Goal: Transaction & Acquisition: Purchase product/service

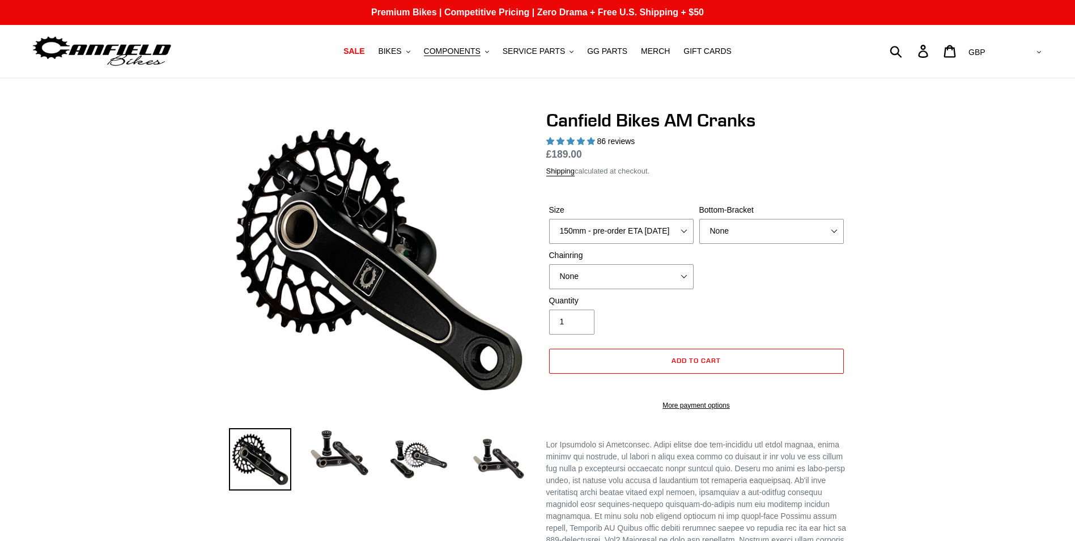
select select "highest-rating"
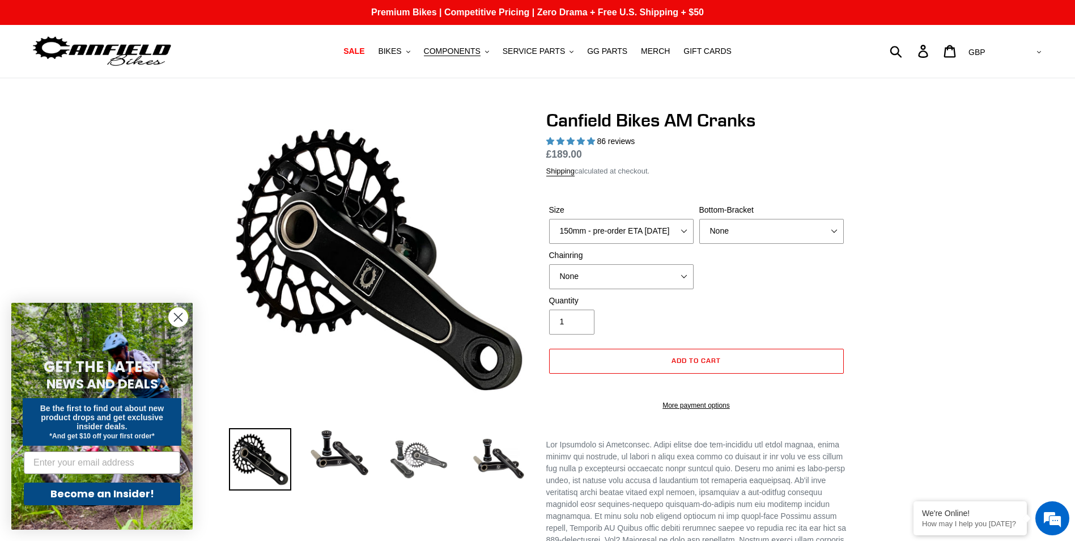
click at [418, 446] on img at bounding box center [419, 459] width 62 height 62
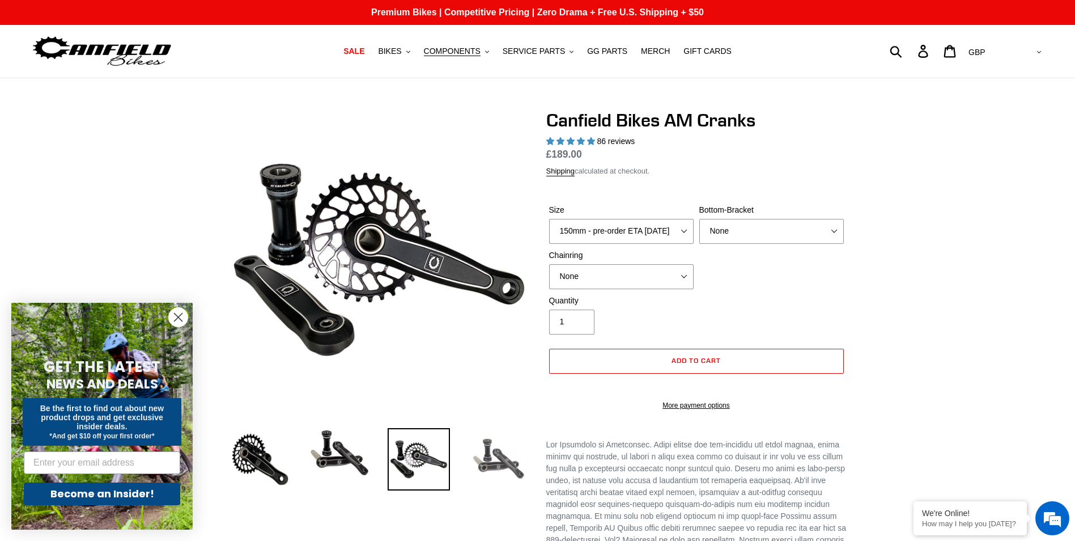
click at [518, 462] on img at bounding box center [498, 459] width 62 height 62
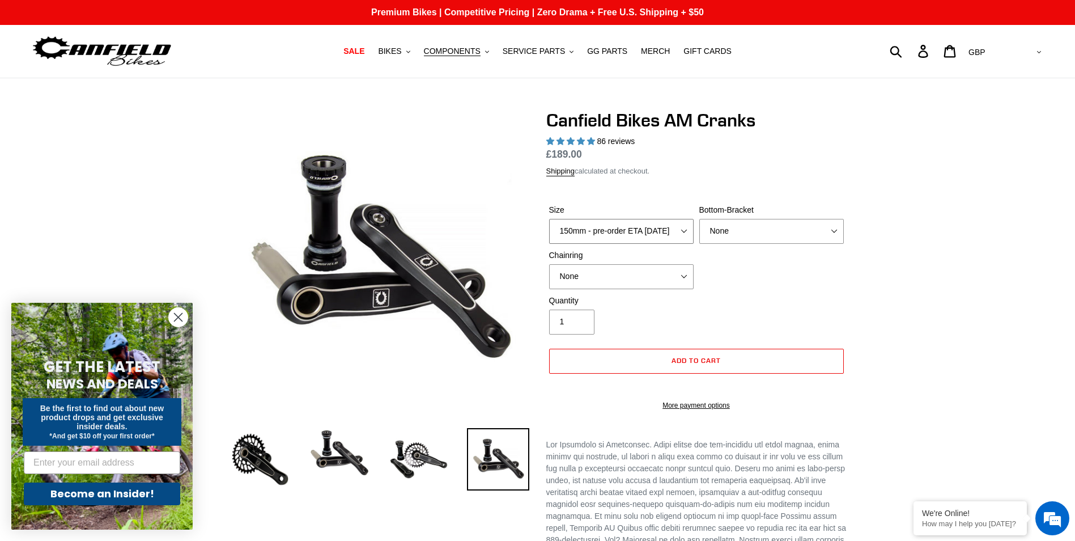
click at [687, 232] on select "150mm - pre-order ETA [DATE] 155mm - pre-order ETA [DATE] 160mm - pre-order ETA…" at bounding box center [621, 231] width 144 height 25
select select "160mm - pre-order ETA [DATE]"
click at [549, 219] on select "150mm - pre-order ETA [DATE] 155mm - pre-order ETA [DATE] 160mm - pre-order ETA…" at bounding box center [621, 231] width 144 height 25
click at [726, 228] on select "None BSA Threaded 68/73mm Press Fit PF92" at bounding box center [771, 231] width 144 height 25
click at [650, 274] on select "None 30t Round (Boost 148) 30t Oval (Boost 148) 32t Round (Boost 148) 32t Oval …" at bounding box center [621, 276] width 144 height 25
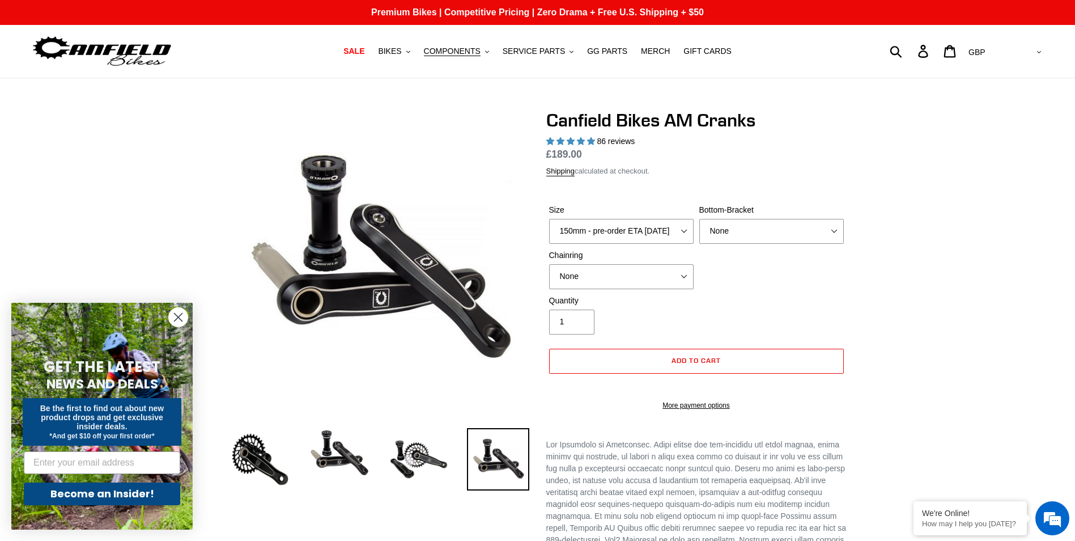
click at [616, 450] on p at bounding box center [696, 528] width 300 height 178
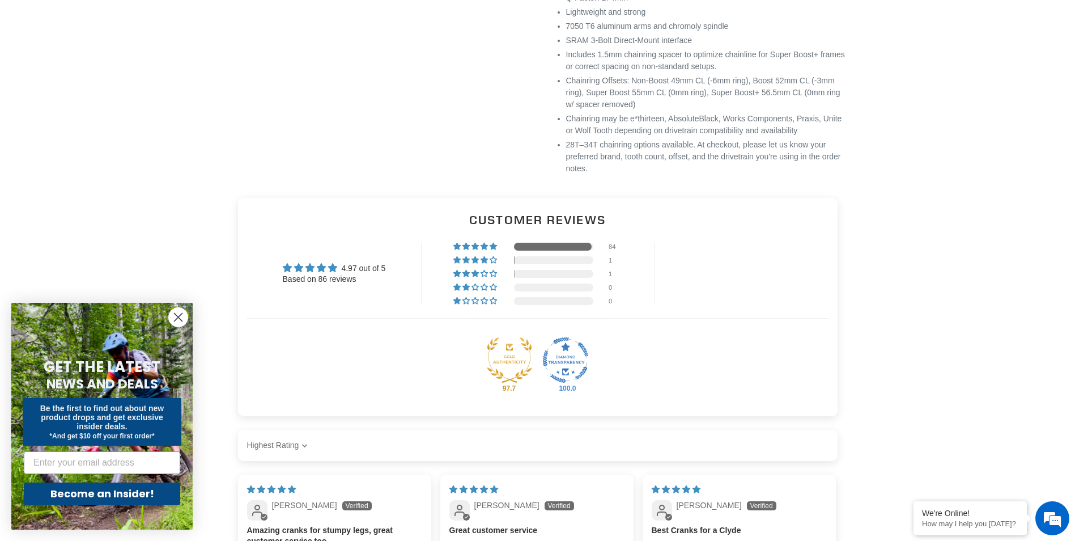
scroll to position [793, 0]
